Goal: Task Accomplishment & Management: Use online tool/utility

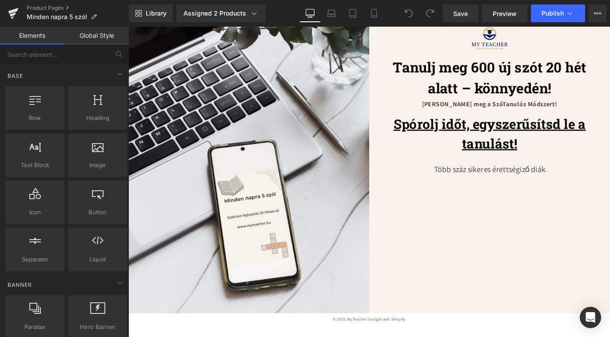
scroll to position [2356, 0]
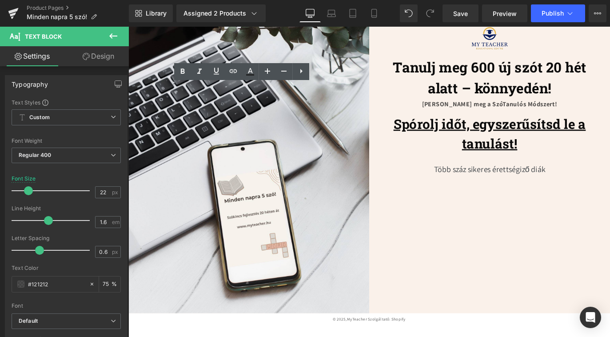
drag, startPoint x: 271, startPoint y: 112, endPoint x: 243, endPoint y: 112, distance: 28.4
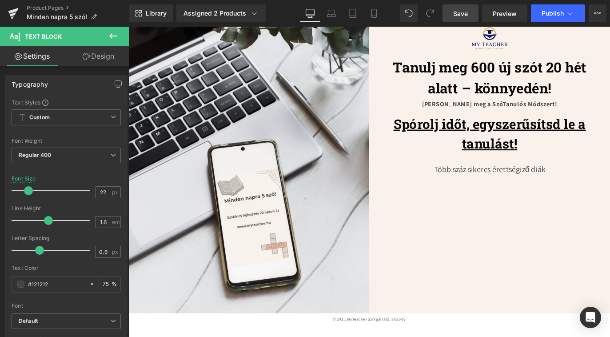
click at [456, 22] on link "Save" at bounding box center [460, 13] width 36 height 18
click at [542, 10] on span "Publish" at bounding box center [553, 13] width 22 height 7
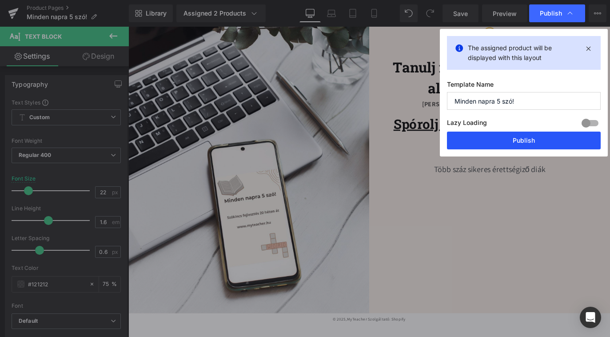
click at [534, 143] on button "Publish" at bounding box center [524, 140] width 154 height 18
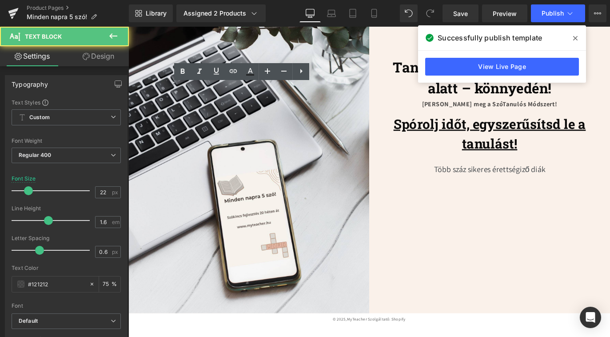
drag, startPoint x: 242, startPoint y: 111, endPoint x: 286, endPoint y: 111, distance: 44.0
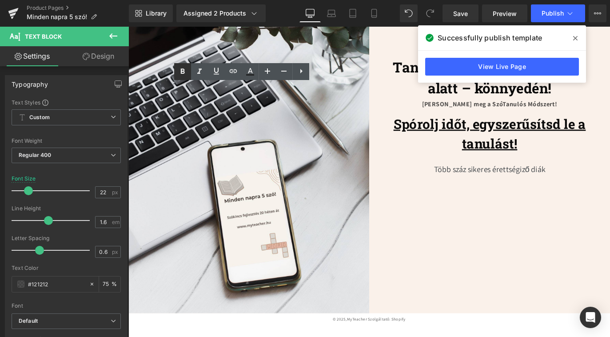
click at [183, 65] on link at bounding box center [182, 71] width 17 height 17
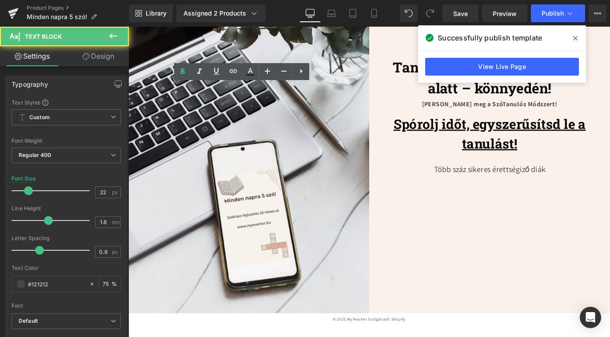
drag, startPoint x: 198, startPoint y: 96, endPoint x: 369, endPoint y: 104, distance: 170.8
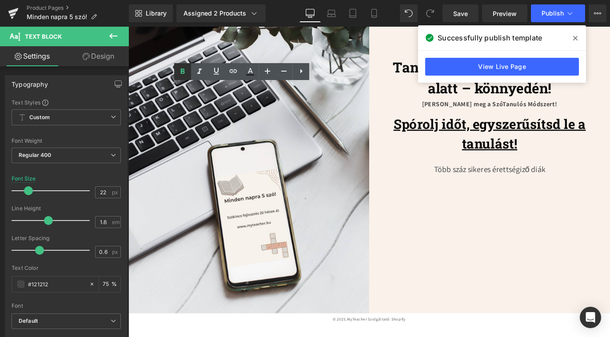
click at [178, 69] on icon at bounding box center [182, 71] width 11 height 11
click at [200, 69] on icon at bounding box center [199, 70] width 4 height 5
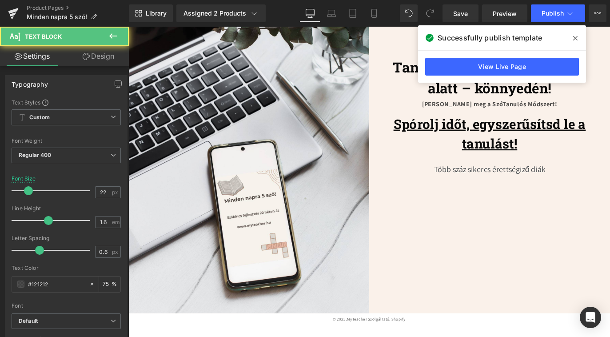
drag, startPoint x: 304, startPoint y: 97, endPoint x: 337, endPoint y: 97, distance: 33.3
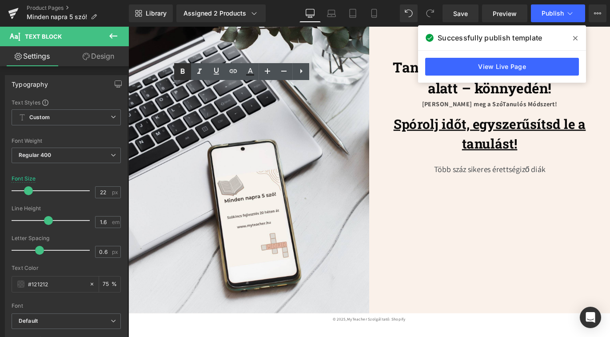
click at [186, 74] on icon at bounding box center [182, 71] width 11 height 11
click at [464, 17] on span "Save" at bounding box center [460, 13] width 15 height 9
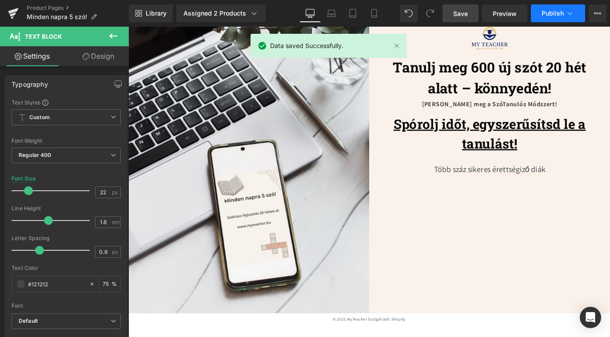
click at [550, 15] on span "Publish" at bounding box center [553, 13] width 22 height 7
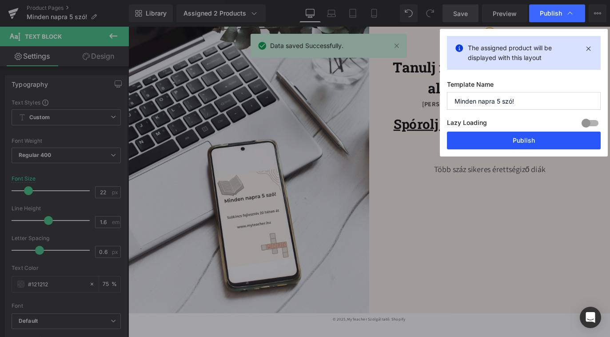
click at [525, 139] on button "Publish" at bounding box center [524, 140] width 154 height 18
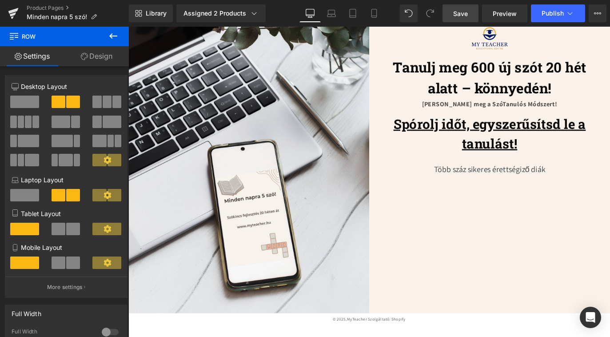
click at [455, 18] on span "Save" at bounding box center [460, 13] width 15 height 9
click at [550, 14] on span "Publish" at bounding box center [553, 13] width 22 height 7
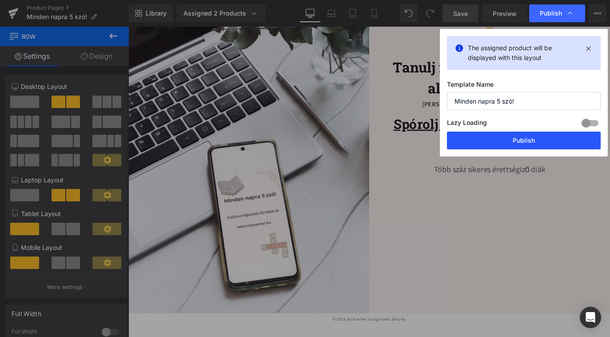
click at [525, 144] on button "Publish" at bounding box center [524, 140] width 154 height 18
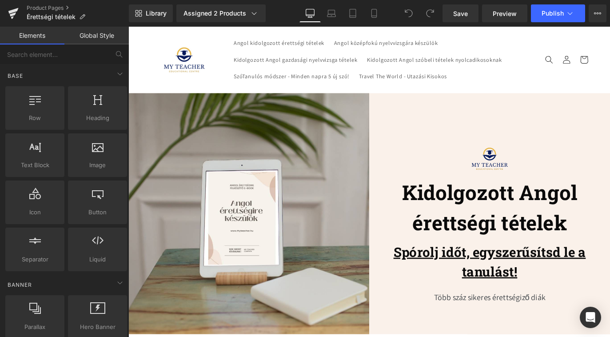
scroll to position [2347, 0]
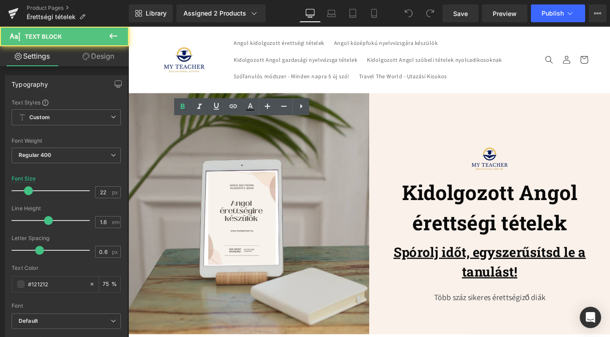
drag, startPoint x: 248, startPoint y: 140, endPoint x: 207, endPoint y: 140, distance: 41.3
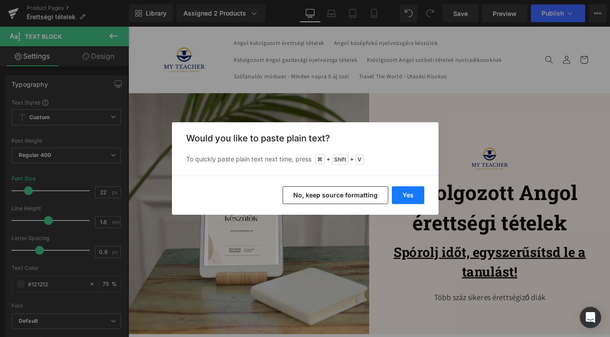
click at [412, 195] on button "Yes" at bounding box center [408, 195] width 32 height 18
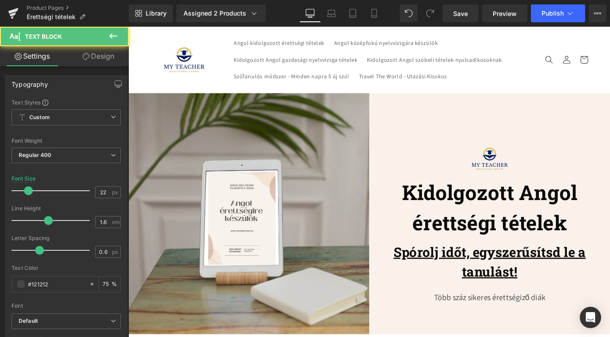
drag, startPoint x: 226, startPoint y: 155, endPoint x: 301, endPoint y: 155, distance: 75.1
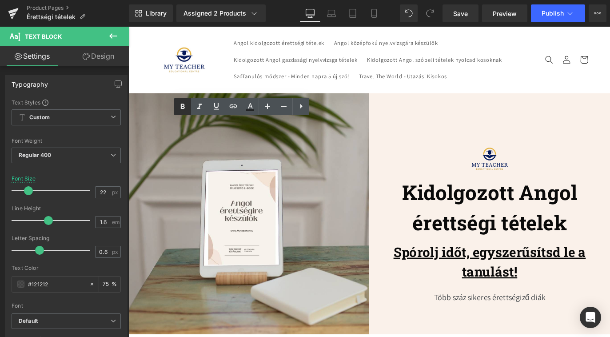
click at [184, 109] on icon at bounding box center [183, 106] width 4 height 5
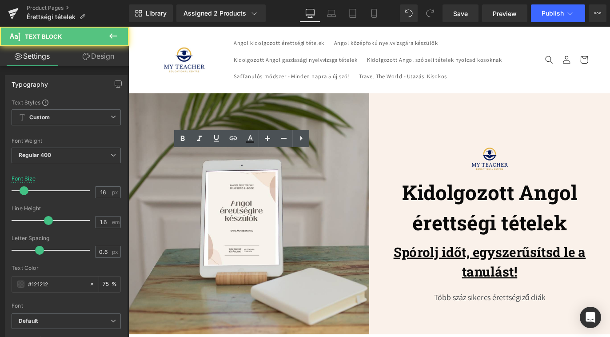
drag, startPoint x: 299, startPoint y: 171, endPoint x: 309, endPoint y: 171, distance: 9.8
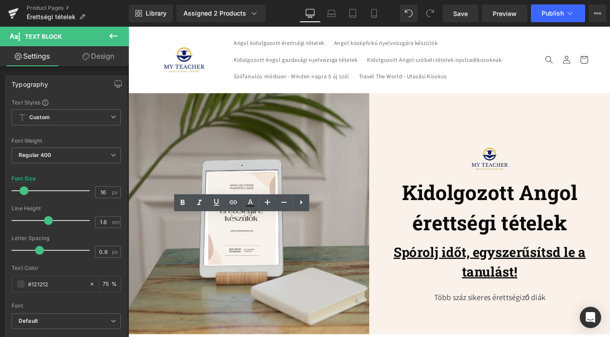
scroll to position [2259, 0]
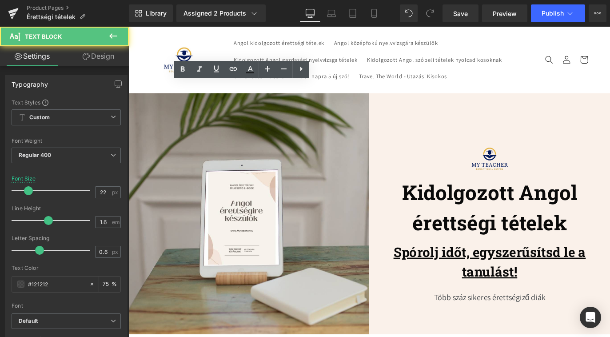
drag, startPoint x: 253, startPoint y: 96, endPoint x: 223, endPoint y: 98, distance: 29.8
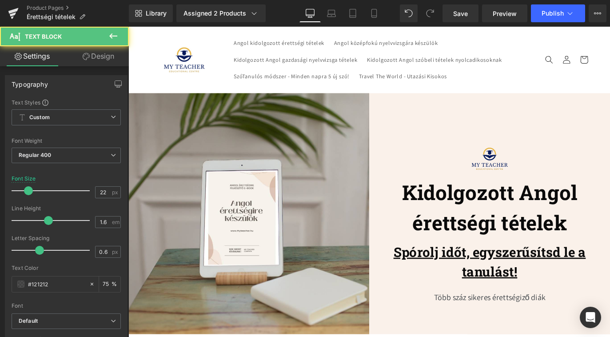
drag, startPoint x: 227, startPoint y: 113, endPoint x: 325, endPoint y: 113, distance: 97.7
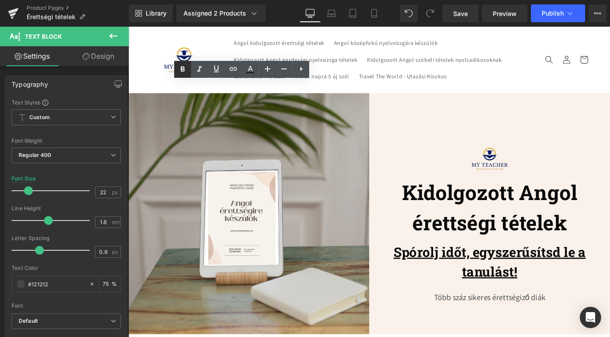
click at [184, 69] on icon at bounding box center [183, 68] width 4 height 5
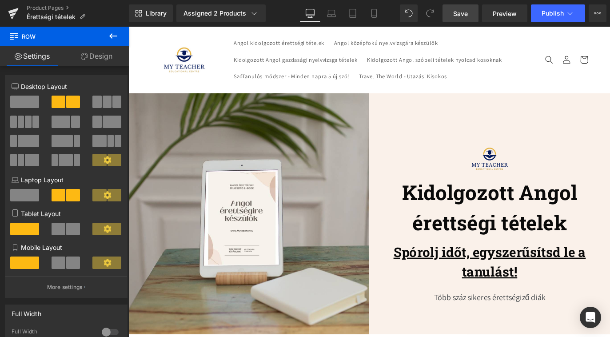
click at [452, 16] on link "Save" at bounding box center [460, 13] width 36 height 18
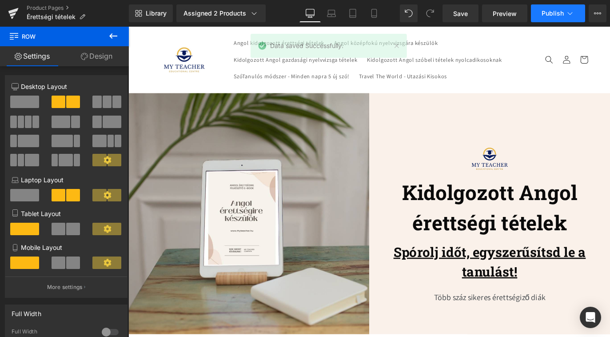
click at [545, 12] on span "Publish" at bounding box center [553, 13] width 22 height 7
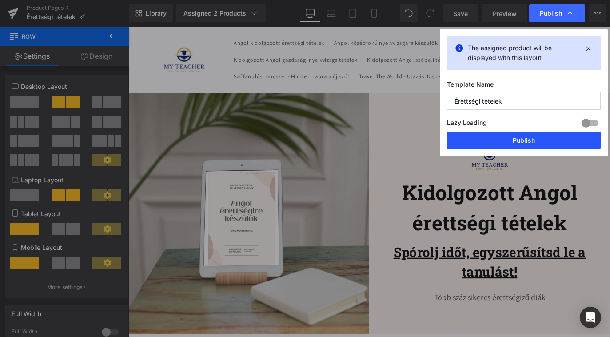
click at [536, 135] on button "Publish" at bounding box center [524, 140] width 154 height 18
